Goal: Task Accomplishment & Management: Manage account settings

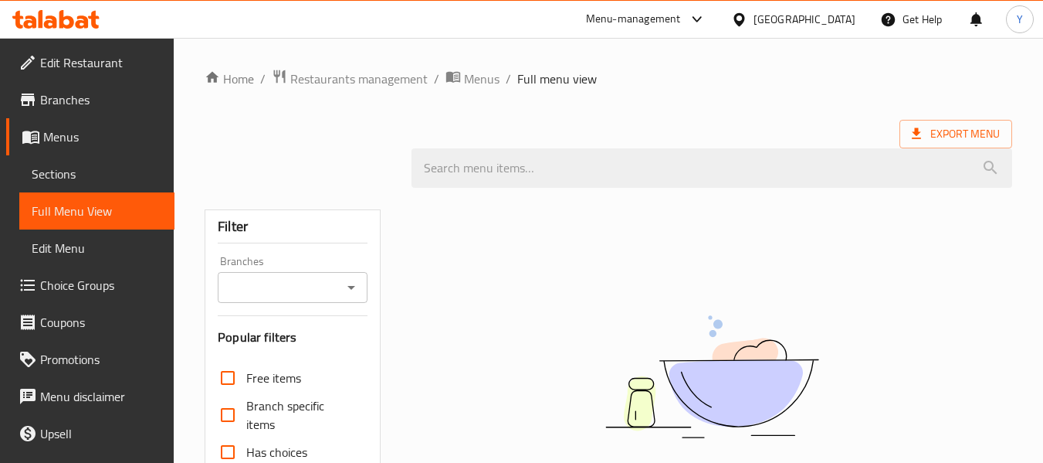
click at [754, 16] on div at bounding box center [742, 19] width 22 height 17
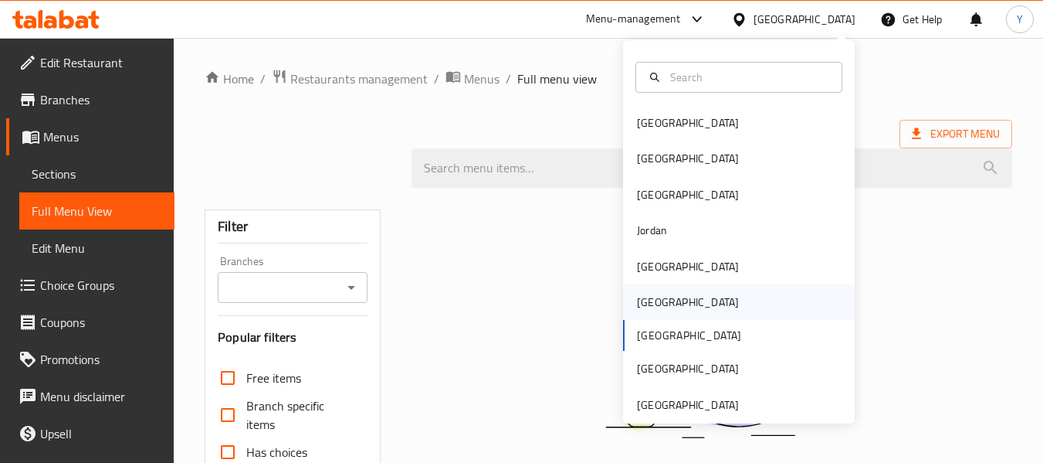
click at [645, 297] on div "[GEOGRAPHIC_DATA]" at bounding box center [688, 301] width 102 height 17
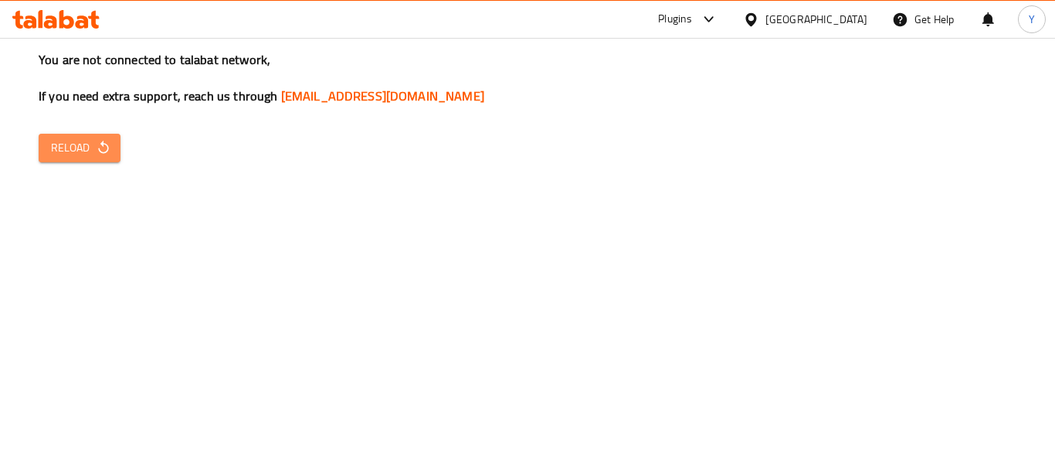
click at [69, 148] on span "Reload" at bounding box center [79, 147] width 57 height 19
click at [66, 147] on span "Reload" at bounding box center [79, 147] width 57 height 19
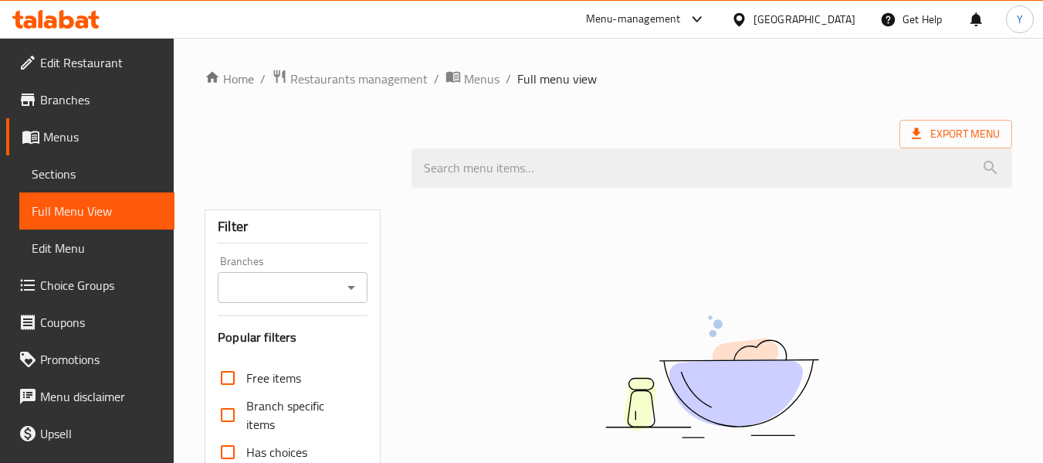
click at [835, 19] on div "Qatar" at bounding box center [805, 19] width 102 height 17
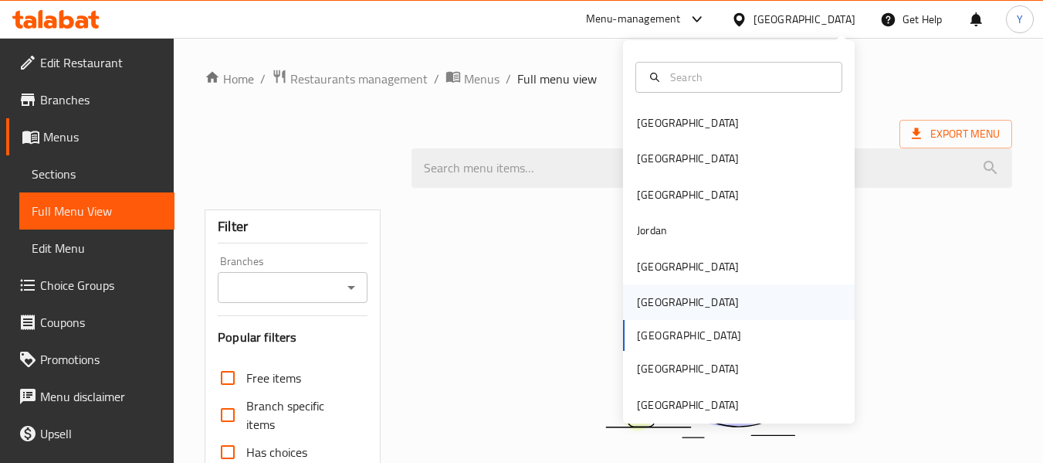
click at [674, 306] on div "[GEOGRAPHIC_DATA]" at bounding box center [739, 302] width 232 height 36
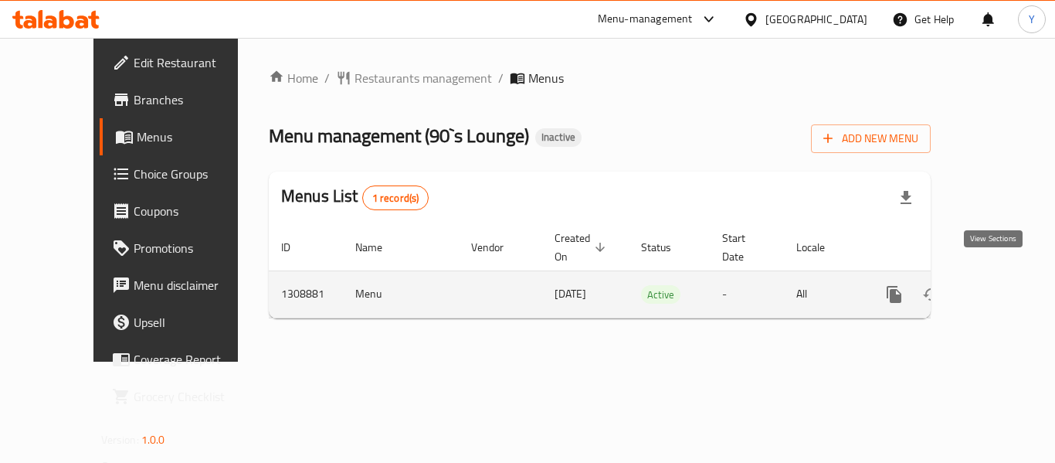
click at [996, 285] on icon "enhanced table" at bounding box center [1005, 294] width 19 height 19
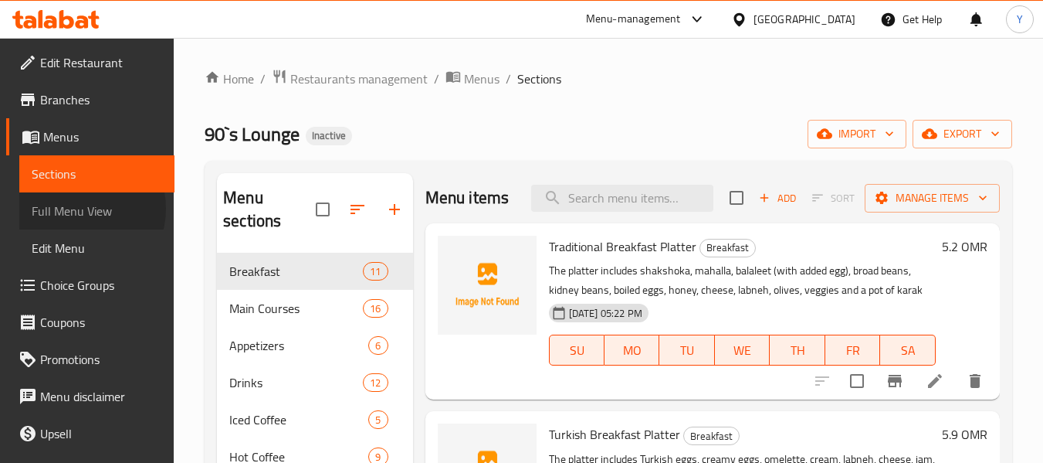
click at [76, 209] on span "Full Menu View" at bounding box center [97, 211] width 131 height 19
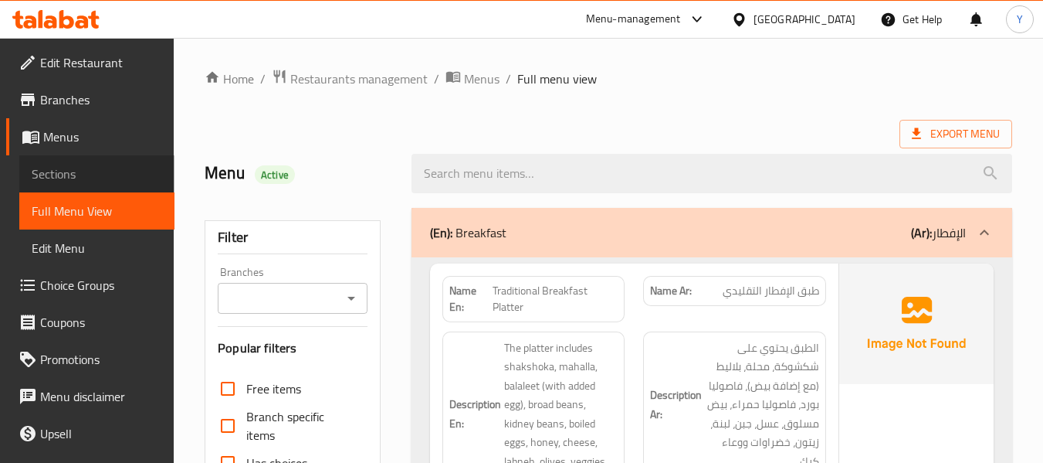
click at [109, 175] on span "Sections" at bounding box center [97, 173] width 131 height 19
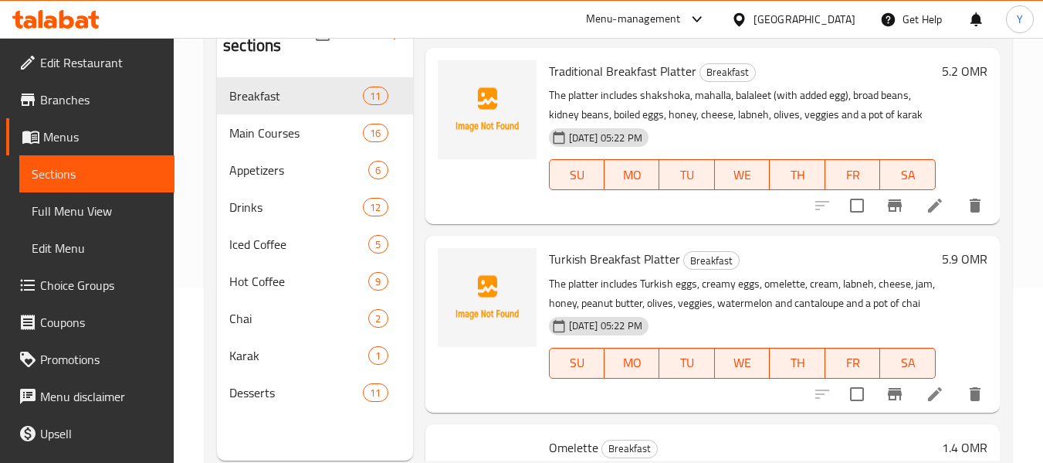
scroll to position [174, 0]
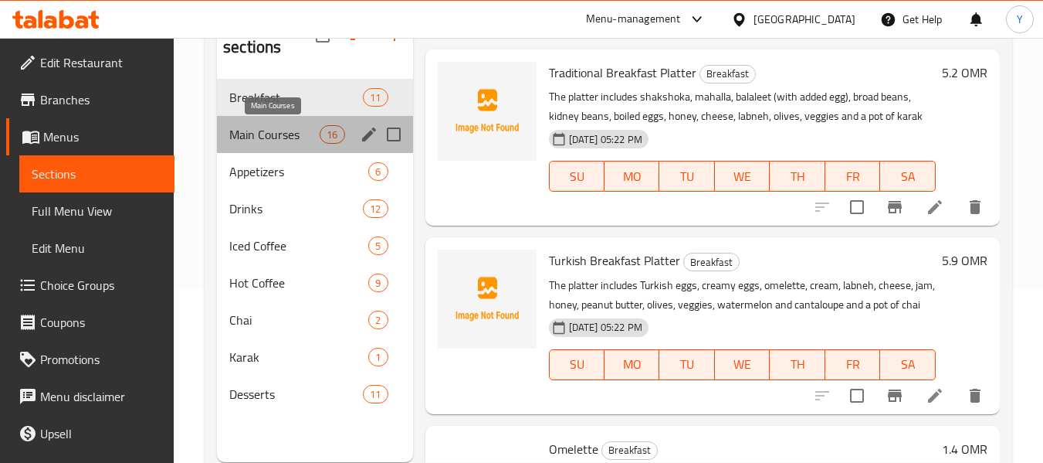
click at [256, 128] on span "Main Courses" at bounding box center [274, 134] width 90 height 19
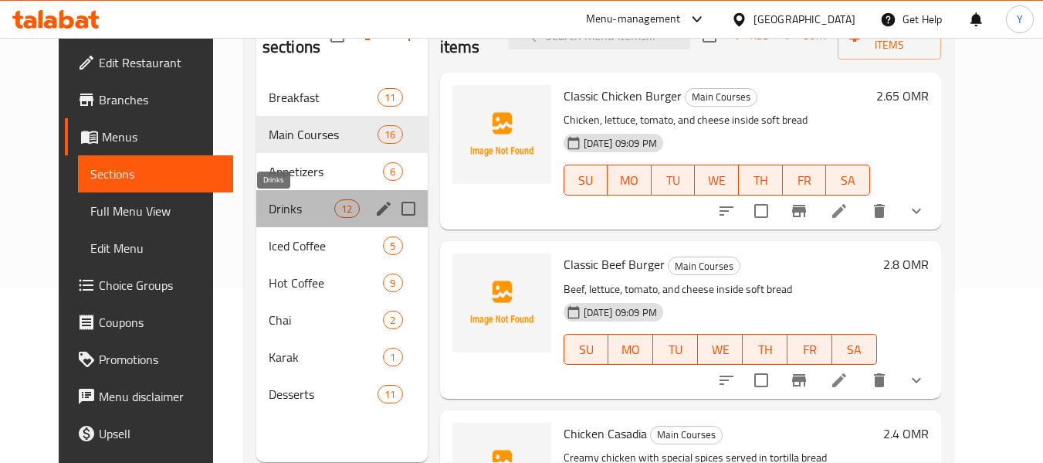
click at [273, 209] on span "Drinks" at bounding box center [302, 208] width 66 height 19
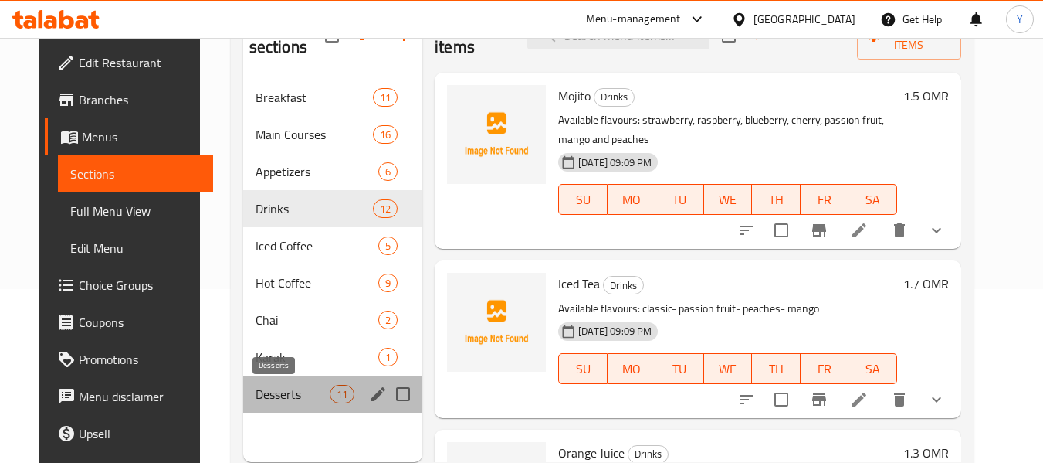
click at [266, 396] on span "Desserts" at bounding box center [293, 394] width 74 height 19
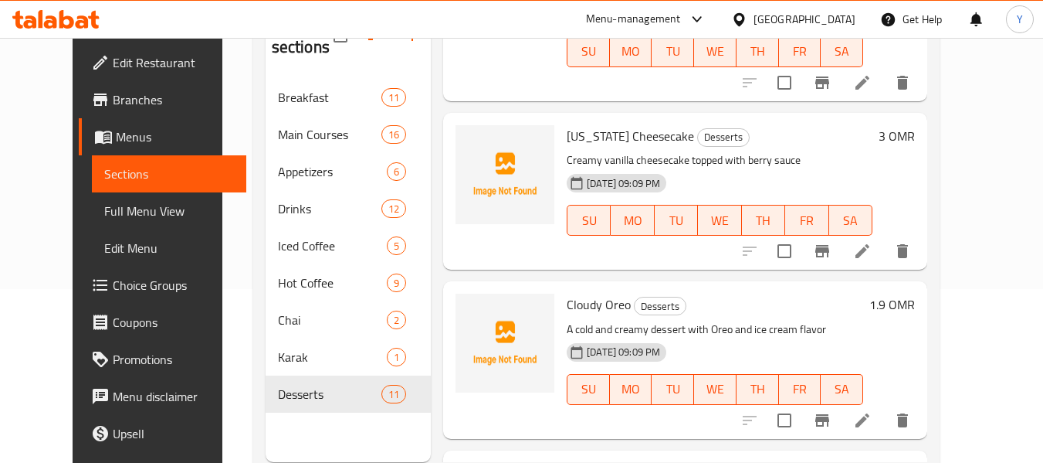
scroll to position [1451, 0]
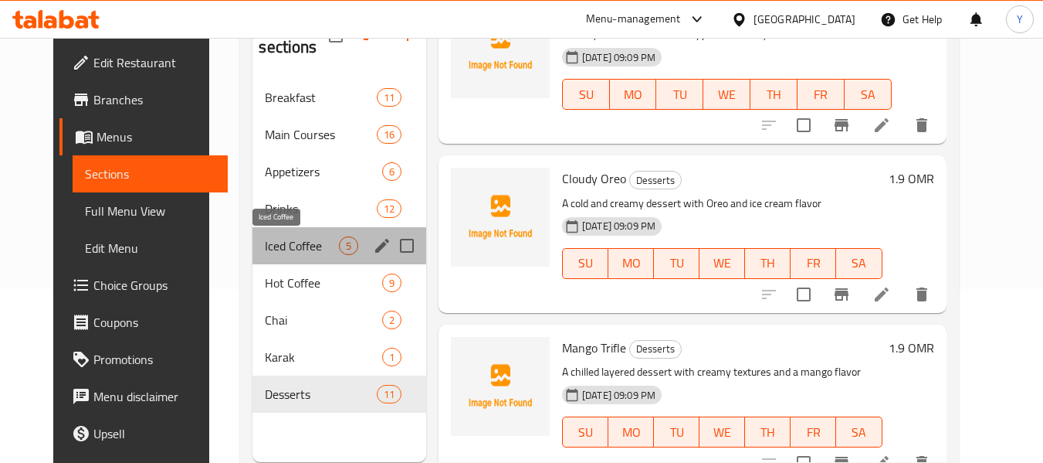
click at [267, 237] on span "Iced Coffee" at bounding box center [301, 245] width 73 height 19
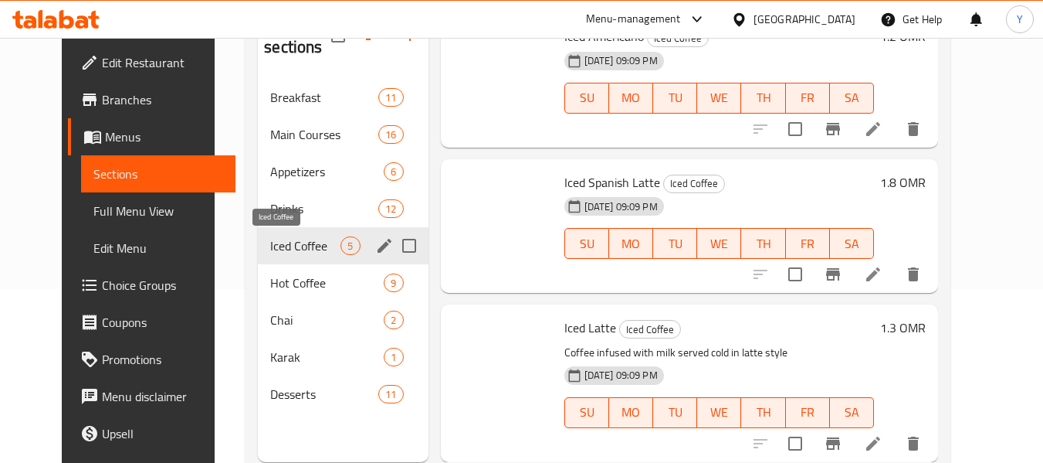
scroll to position [351, 0]
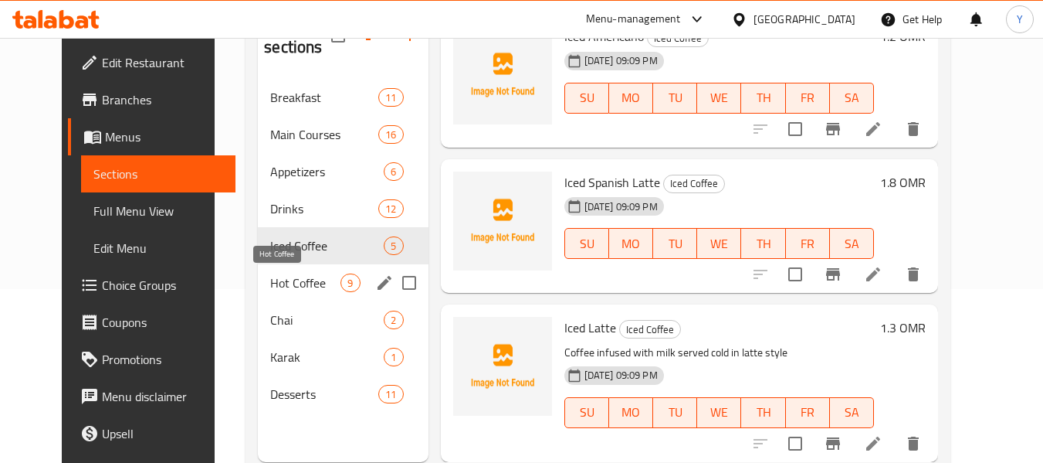
click at [271, 273] on span "Hot Coffee" at bounding box center [305, 282] width 70 height 19
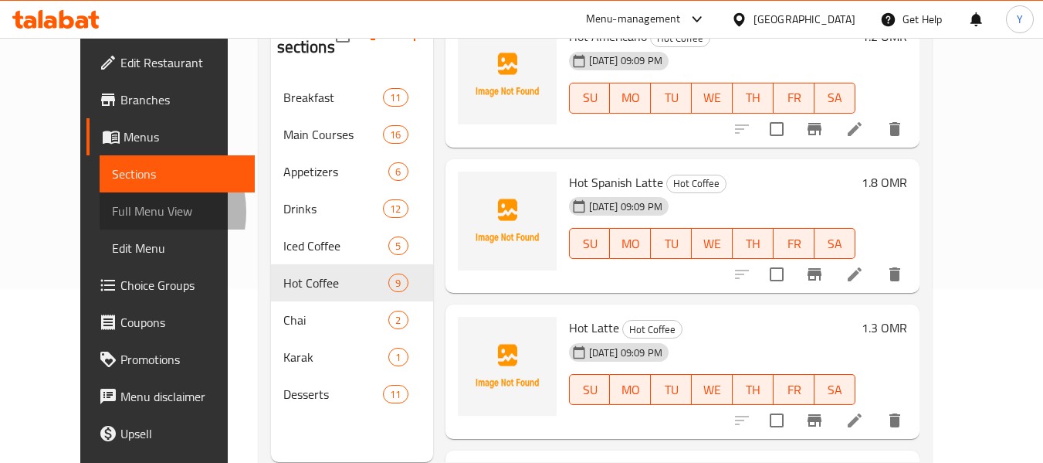
click at [112, 212] on span "Full Menu View" at bounding box center [177, 211] width 131 height 19
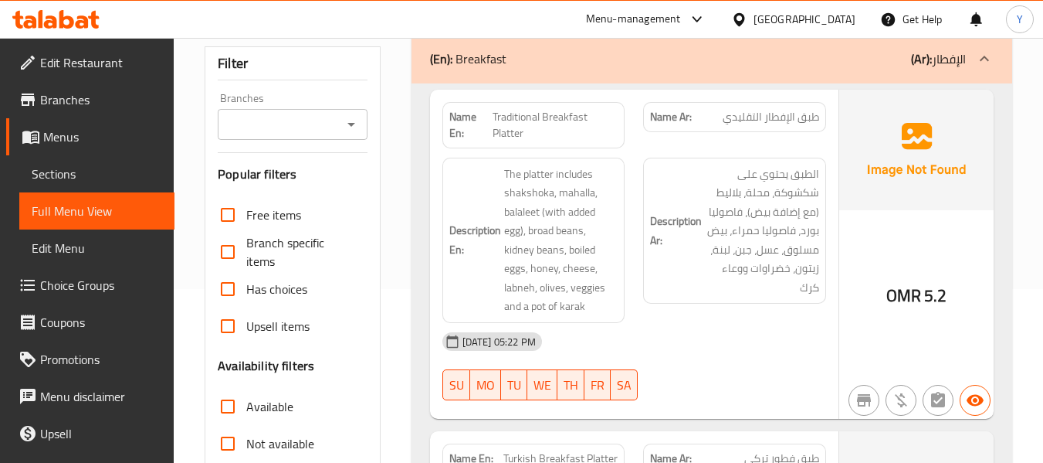
click at [668, 360] on div "30-08-2025 05:22 PM SU MO TU WE TH FR SA" at bounding box center [634, 366] width 402 height 86
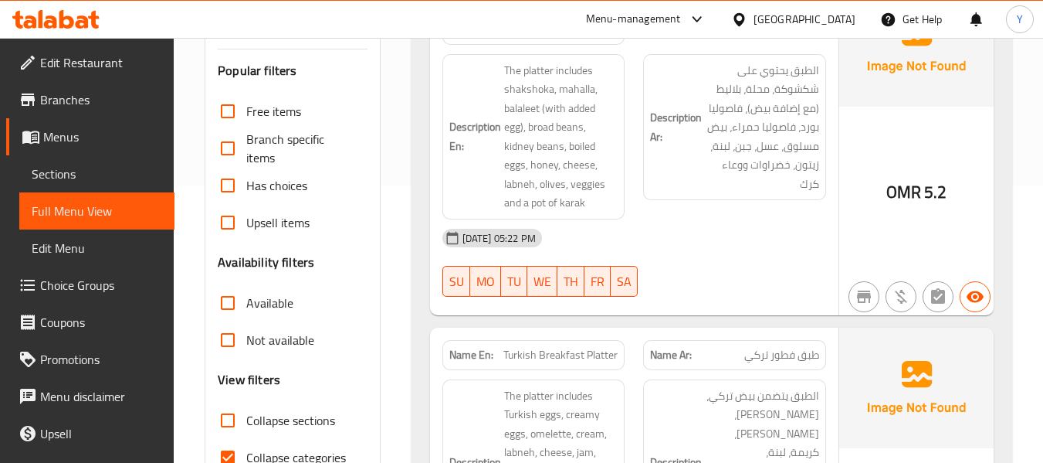
scroll to position [297, 0]
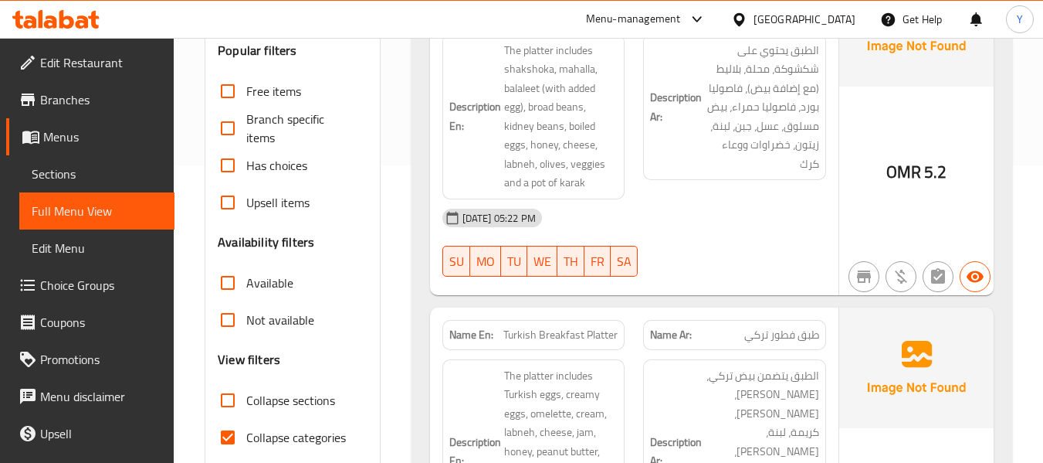
click at [483, 334] on strong "Name En:" at bounding box center [471, 335] width 44 height 16
copy strong "Name En:"
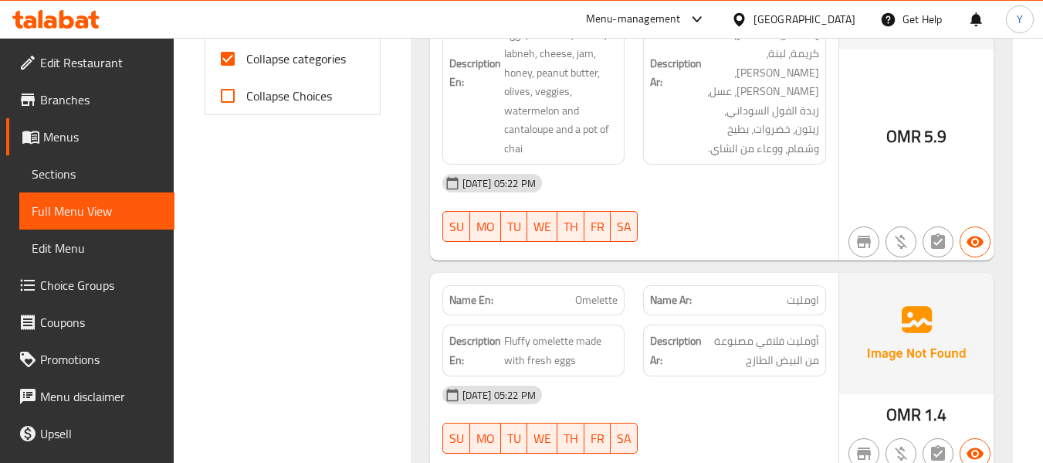
scroll to position [676, 0]
click at [224, 59] on input "Collapse categories" at bounding box center [227, 58] width 37 height 37
checkbox input "false"
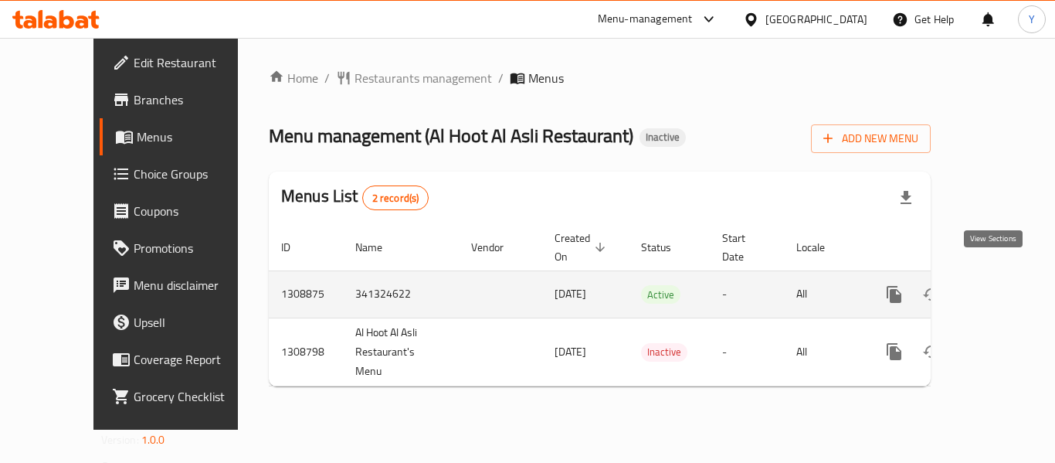
click at [1002, 285] on link "enhanced table" at bounding box center [1005, 294] width 37 height 37
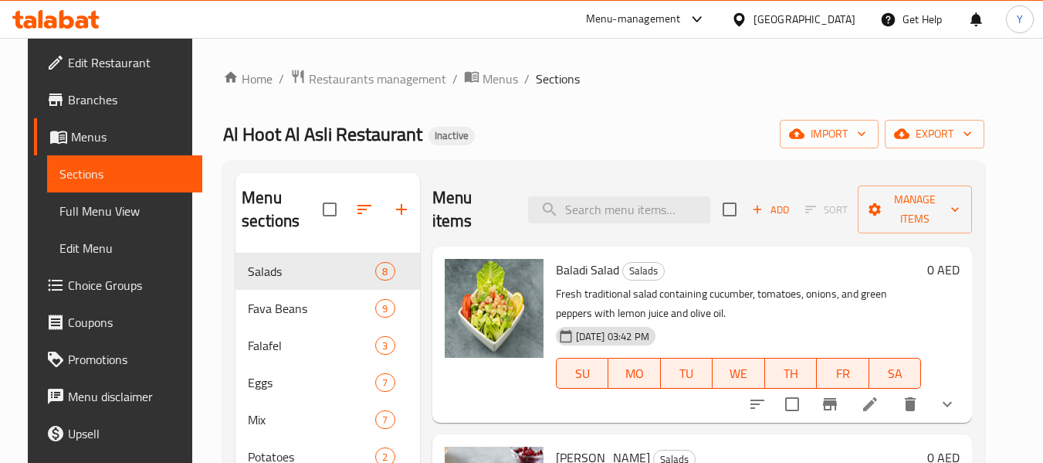
click at [951, 246] on div "Baladi Salad Salads Fresh traditional salad containing cucumber, tomatoes, onio…" at bounding box center [702, 334] width 540 height 176
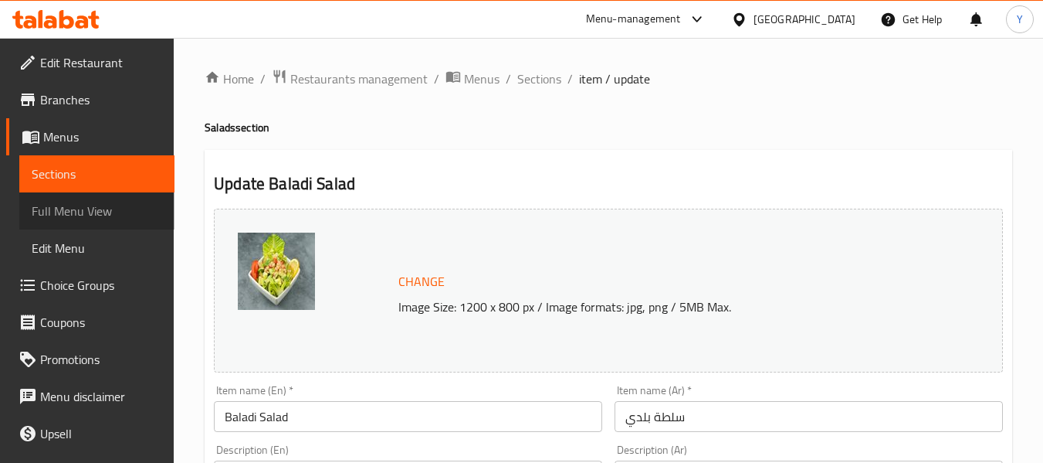
click at [131, 215] on span "Full Menu View" at bounding box center [97, 211] width 131 height 19
